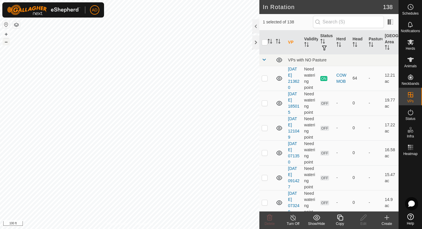
click at [9, 42] on button "–" at bounding box center [6, 41] width 7 height 7
checkbox input "true"
click at [416, 44] on div "Herds" at bounding box center [409, 44] width 23 height 18
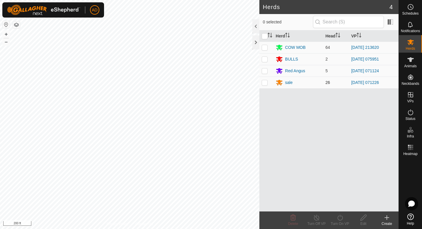
click at [264, 83] on p-checkbox at bounding box center [264, 82] width 6 height 5
checkbox input "true"
click at [362, 81] on link "[DATE] 071226" at bounding box center [365, 82] width 28 height 5
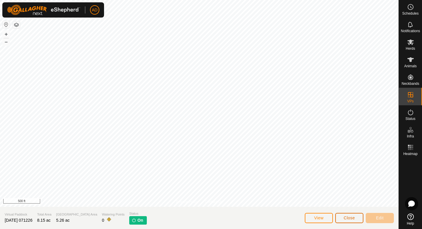
click at [357, 218] on button "Close" at bounding box center [349, 218] width 28 height 10
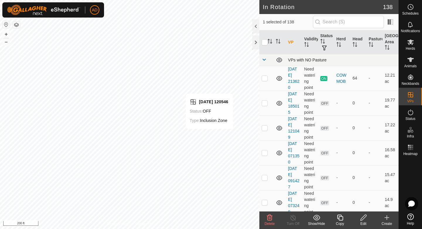
click at [264, 60] on span at bounding box center [263, 59] width 5 height 5
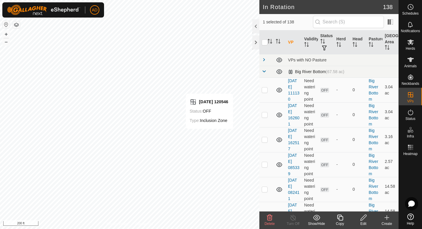
click at [265, 72] on span at bounding box center [263, 71] width 5 height 5
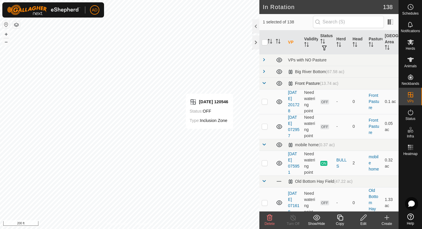
click at [264, 82] on span at bounding box center [263, 83] width 5 height 5
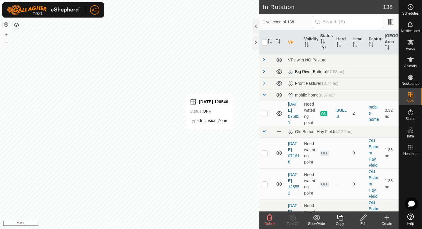
click at [266, 71] on td at bounding box center [266, 72] width 14 height 12
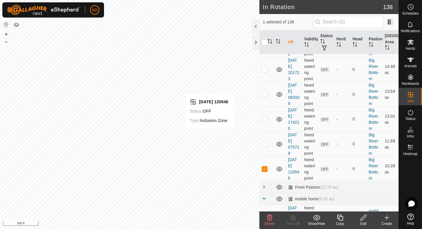
scroll to position [352, 0]
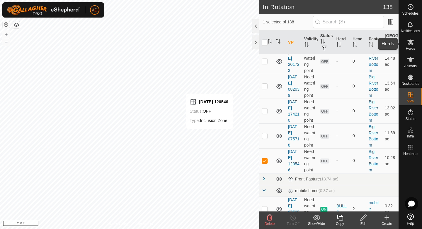
click at [416, 48] on div "Herds" at bounding box center [409, 44] width 23 height 18
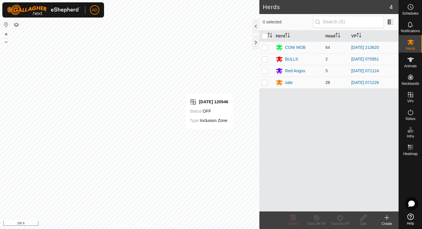
click at [265, 84] on p-checkbox at bounding box center [264, 82] width 6 height 5
checkbox input "true"
click at [340, 220] on icon at bounding box center [339, 217] width 7 height 7
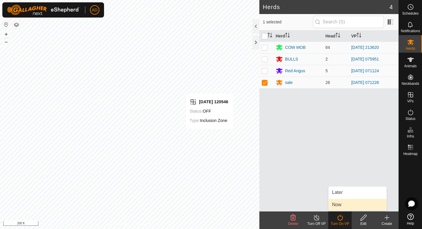
click at [343, 205] on link "Now" at bounding box center [357, 205] width 58 height 12
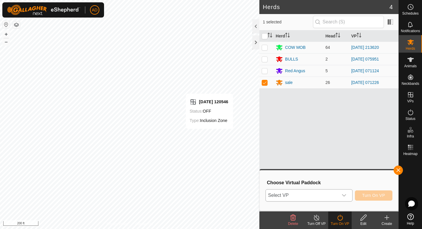
click at [328, 193] on span "Select VP" at bounding box center [302, 196] width 72 height 12
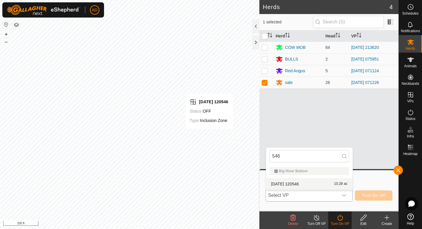
type input "546"
click at [321, 184] on li "2025-06-22 120546 10.28 ac" at bounding box center [309, 184] width 86 height 12
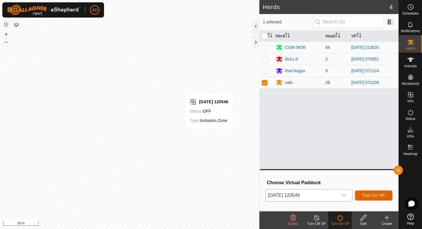
click at [372, 198] on span "Turn On VP" at bounding box center [373, 195] width 23 height 5
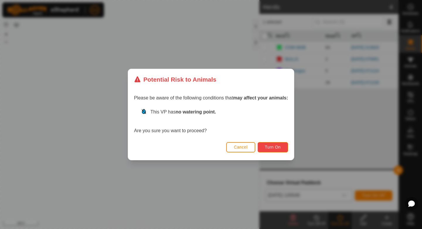
click at [266, 146] on span "Turn On" at bounding box center [273, 147] width 16 height 5
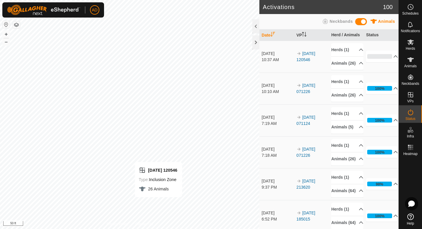
click at [164, 206] on div "2025-06-22 120546 Type: Inclusion Zone 26 Animals + – ⇧ i 50 ft" at bounding box center [129, 114] width 259 height 229
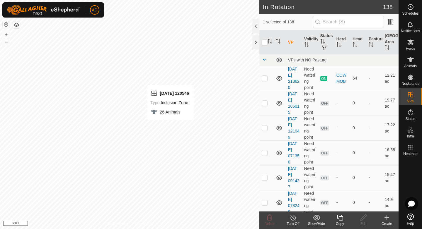
checkbox input "true"
checkbox input "false"
click at [411, 43] on icon at bounding box center [410, 42] width 7 height 7
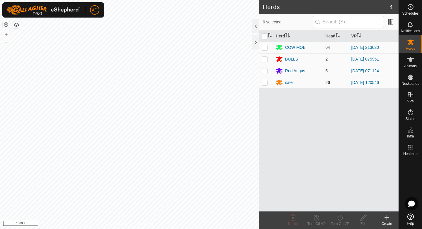
click at [264, 82] on p-checkbox at bounding box center [264, 82] width 6 height 5
checkbox input "true"
click at [316, 219] on line at bounding box center [316, 218] width 5 height 5
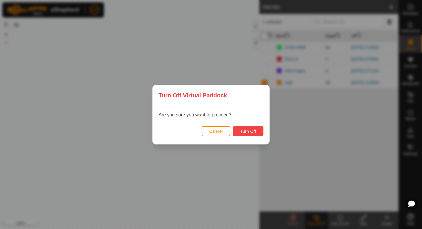
click at [253, 131] on span "Turn Off" at bounding box center [248, 131] width 16 height 5
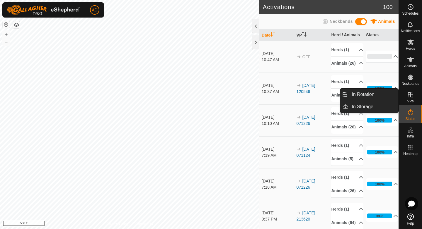
click at [410, 98] on icon at bounding box center [410, 94] width 7 height 7
click at [382, 96] on link "In Rotation" at bounding box center [373, 95] width 50 height 12
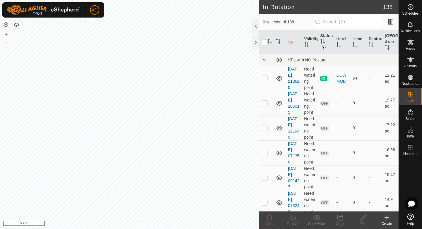
click at [385, 220] on icon at bounding box center [386, 217] width 7 height 7
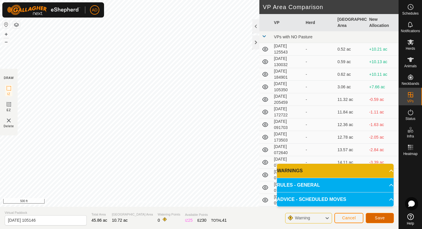
click at [380, 217] on span "Save" at bounding box center [379, 218] width 10 height 5
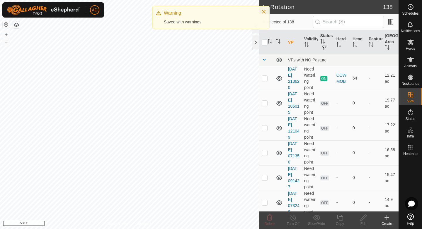
click at [412, 60] on icon at bounding box center [410, 59] width 7 height 7
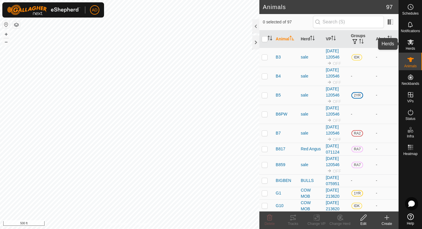
click at [409, 42] on icon at bounding box center [410, 43] width 6 height 6
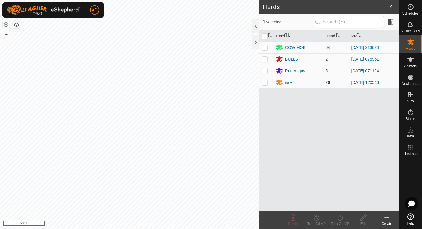
click at [265, 83] on p-checkbox at bounding box center [264, 82] width 6 height 5
checkbox input "true"
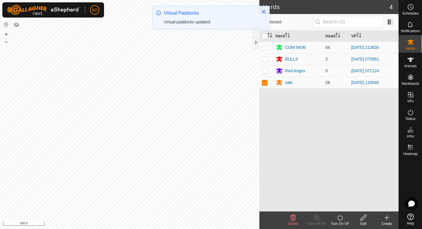
click at [341, 218] on icon at bounding box center [339, 217] width 7 height 7
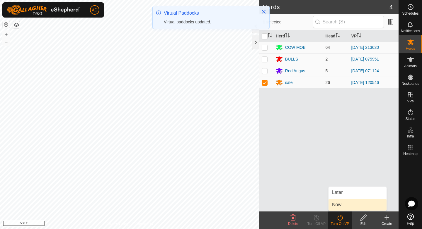
click at [341, 206] on link "Now" at bounding box center [357, 205] width 58 height 12
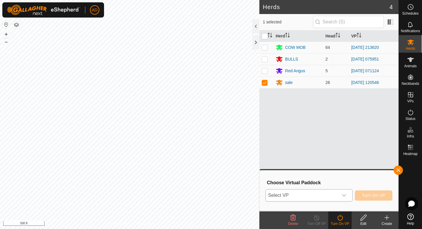
click at [329, 193] on span "Select VP" at bounding box center [302, 196] width 72 height 12
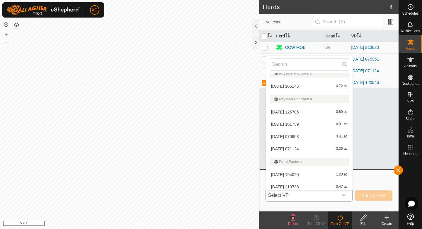
scroll to position [922, 0]
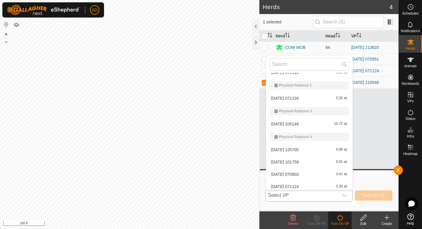
click at [299, 122] on li "2025-08-10 105146 10.72 ac" at bounding box center [309, 124] width 86 height 12
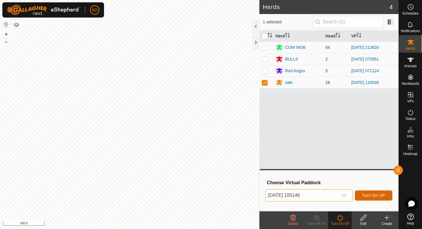
click at [378, 196] on span "Turn On VP" at bounding box center [373, 195] width 23 height 5
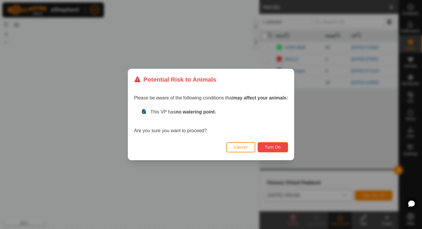
click at [276, 149] on span "Turn On" at bounding box center [273, 147] width 16 height 5
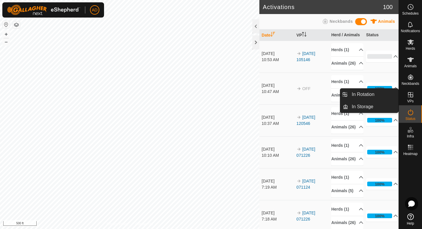
click at [415, 98] on div "VPs" at bounding box center [409, 97] width 23 height 18
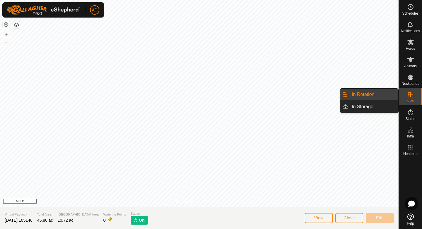
click at [372, 95] on link "In Rotation" at bounding box center [373, 95] width 50 height 12
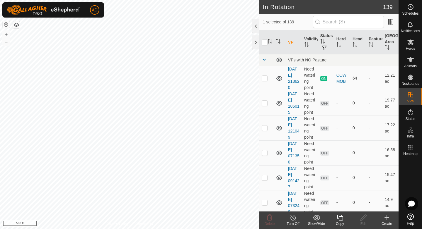
click at [337, 220] on icon at bounding box center [339, 217] width 7 height 7
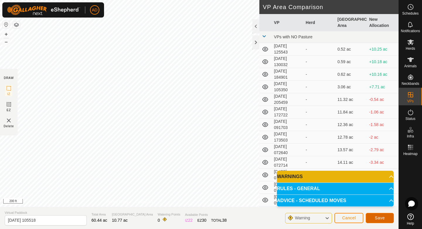
click at [386, 218] on button "Save" at bounding box center [379, 218] width 28 height 10
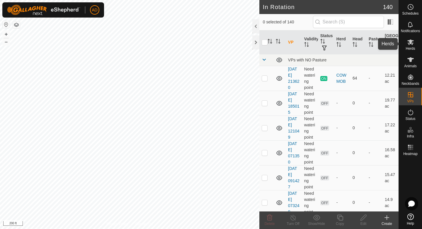
click at [411, 45] on icon at bounding box center [410, 42] width 7 height 7
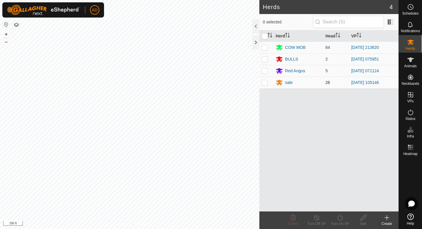
click at [263, 83] on p-checkbox at bounding box center [264, 82] width 6 height 5
checkbox input "true"
click at [334, 222] on div "Turn On VP" at bounding box center [339, 223] width 23 height 5
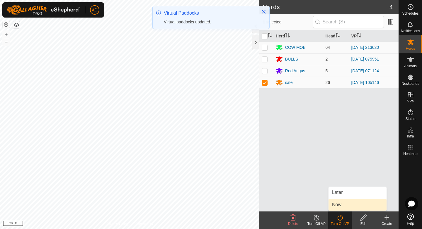
click at [338, 207] on link "Now" at bounding box center [357, 205] width 58 height 12
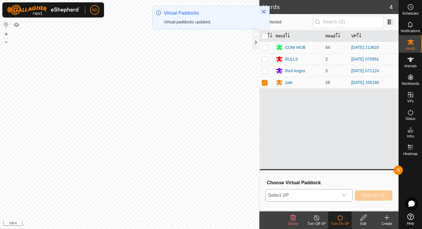
click at [328, 191] on span "Select VP" at bounding box center [302, 196] width 72 height 12
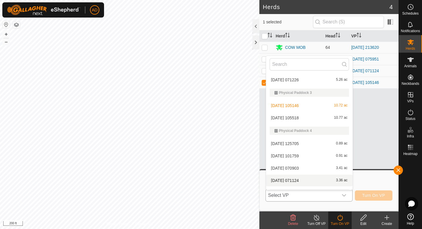
scroll to position [939, 0]
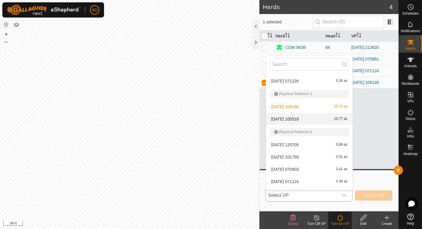
click at [298, 120] on li "2025-08-10 105518 10.77 ac" at bounding box center [309, 119] width 86 height 12
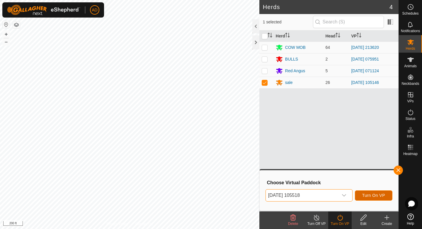
click at [383, 195] on span "Turn On VP" at bounding box center [373, 195] width 23 height 5
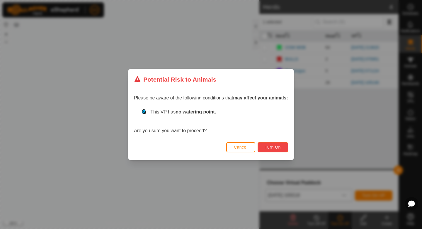
click at [268, 149] on span "Turn On" at bounding box center [273, 147] width 16 height 5
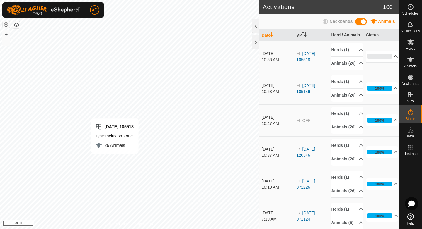
click at [389, 59] on p-accordion-header "0%" at bounding box center [382, 57] width 32 height 12
